Goal: Task Accomplishment & Management: Use online tool/utility

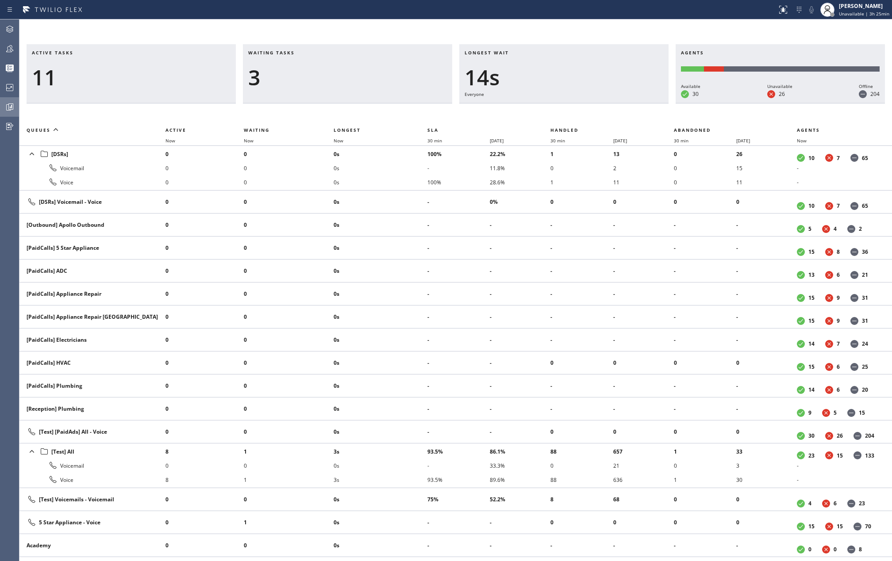
click at [13, 108] on icon at bounding box center [9, 107] width 11 height 11
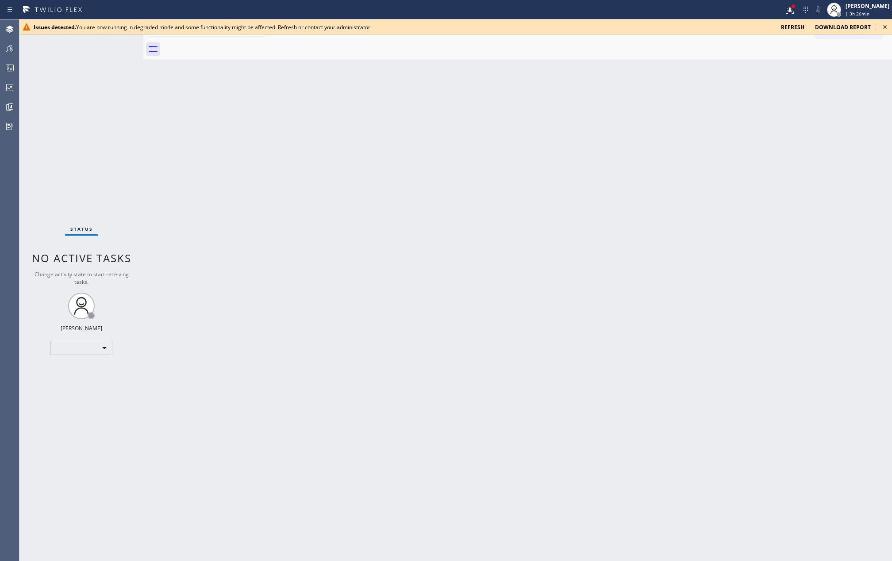
click at [886, 23] on icon at bounding box center [884, 27] width 11 height 11
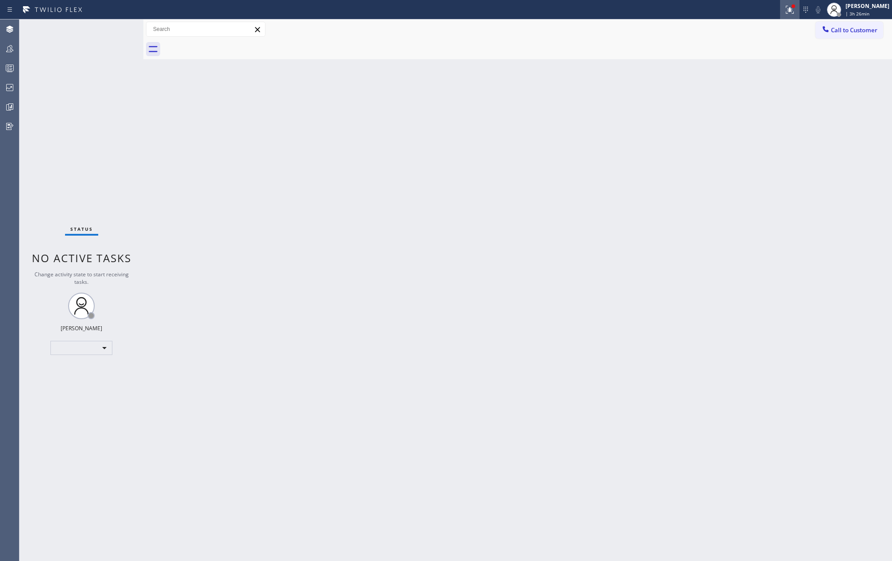
click at [793, 11] on icon at bounding box center [789, 10] width 8 height 8
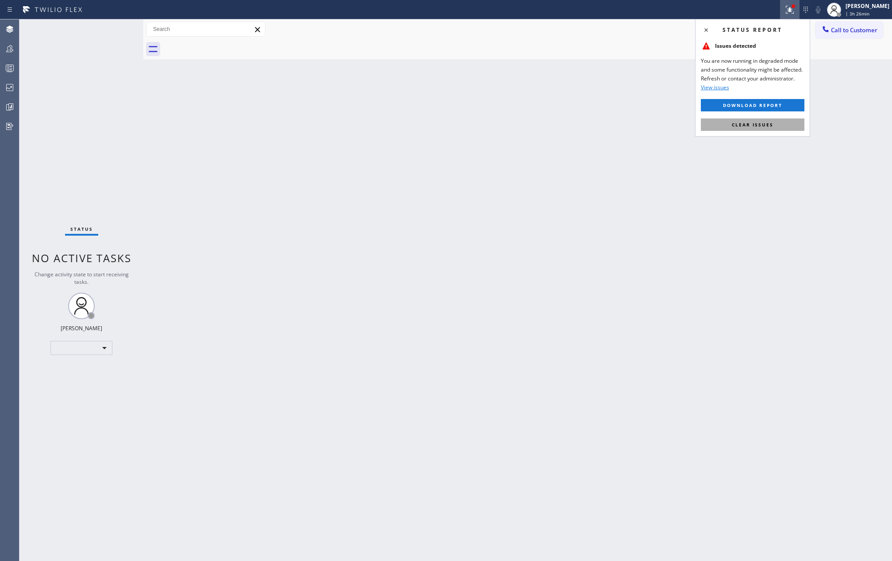
click at [777, 119] on button "Clear issues" at bounding box center [752, 125] width 103 height 12
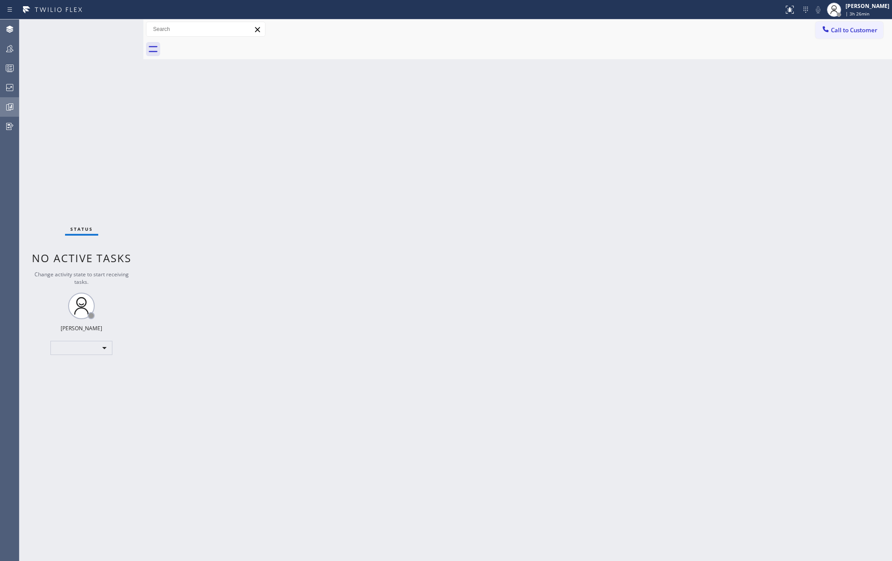
click at [7, 111] on icon at bounding box center [9, 107] width 11 height 11
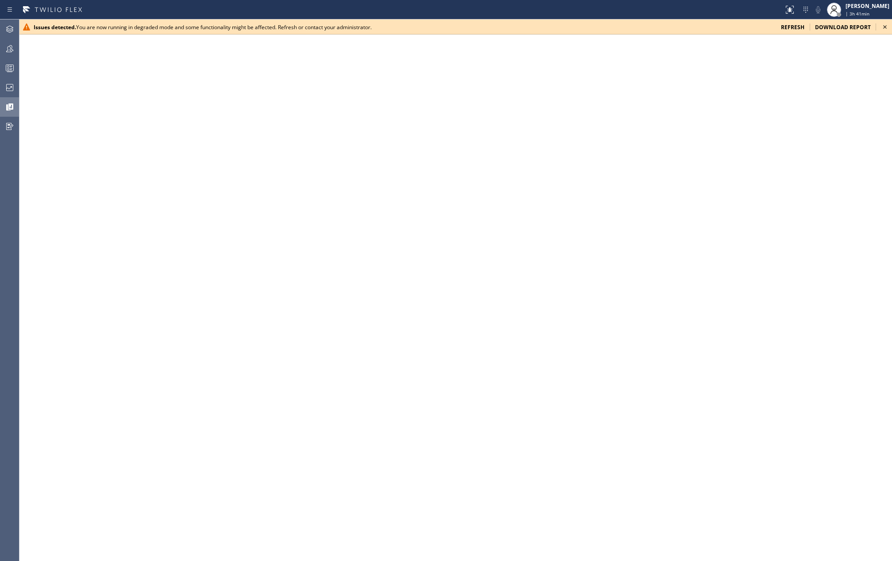
drag, startPoint x: 860, startPoint y: 17, endPoint x: 885, endPoint y: 29, distance: 28.5
click at [885, 29] on icon at bounding box center [884, 27] width 11 height 11
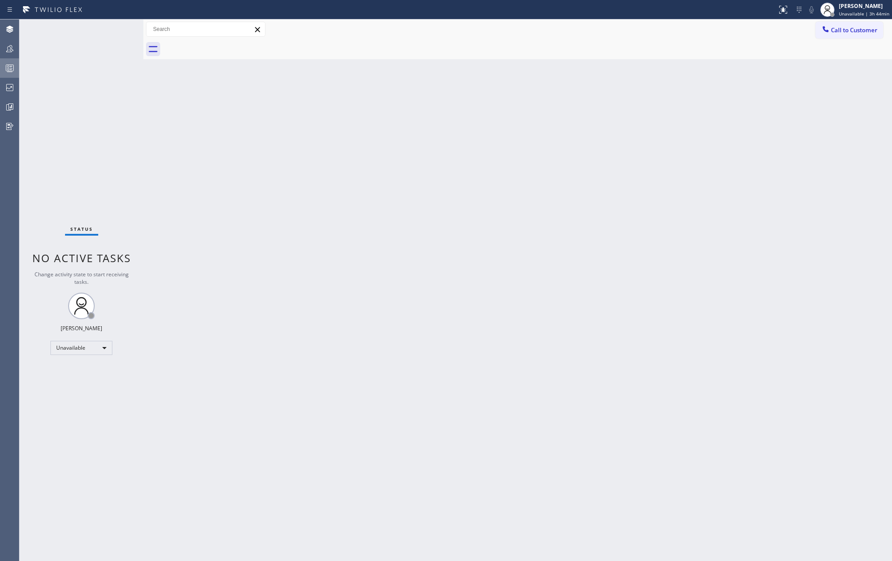
click at [9, 66] on circle at bounding box center [9, 67] width 2 height 2
